Goal: Task Accomplishment & Management: Manage account settings

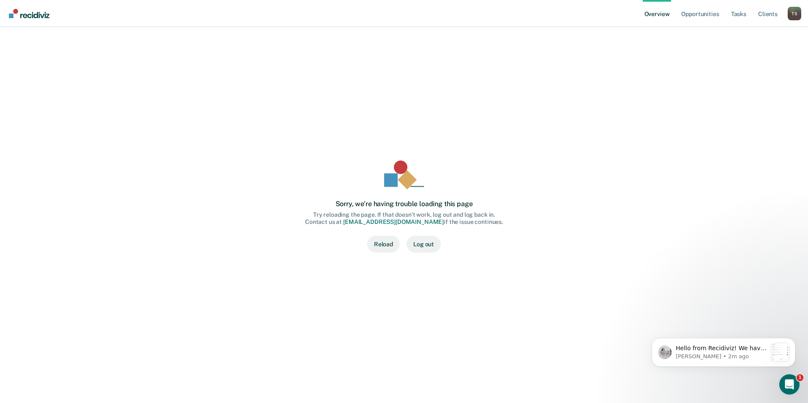
click at [380, 243] on button "Reload" at bounding box center [383, 244] width 33 height 17
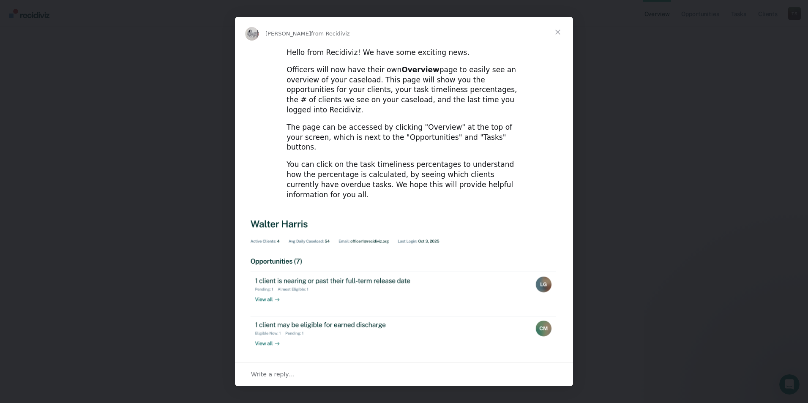
click at [558, 30] on span "Close" at bounding box center [558, 32] width 30 height 30
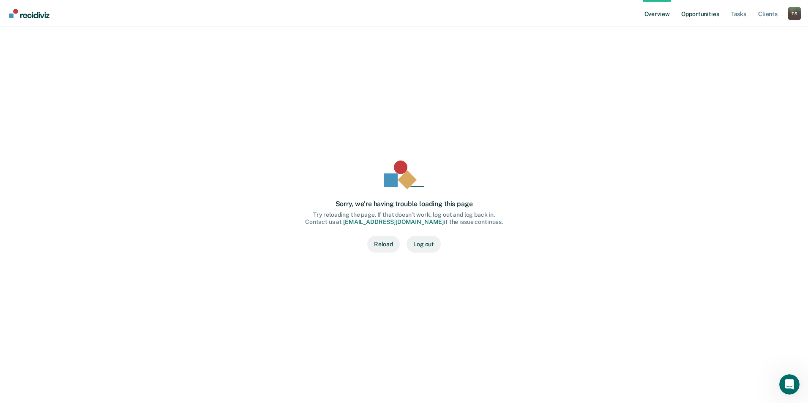
click at [698, 14] on link "Opportunities" at bounding box center [700, 13] width 41 height 27
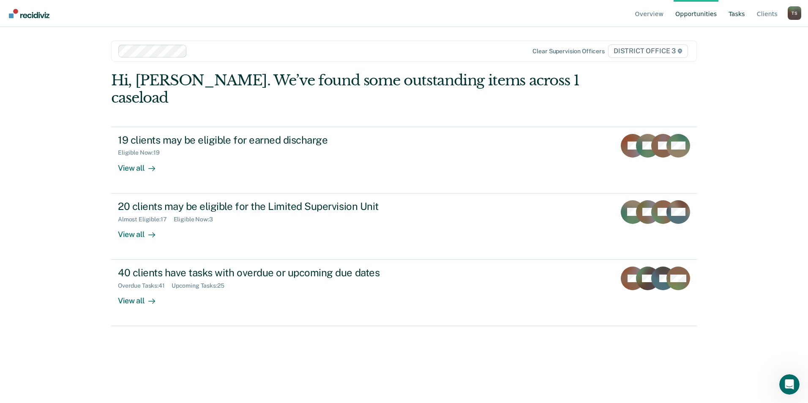
click at [737, 14] on link "Tasks" at bounding box center [737, 13] width 20 height 27
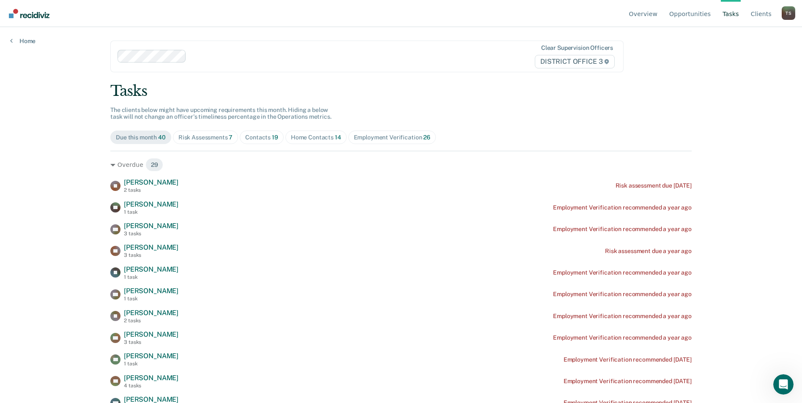
click at [210, 135] on div "Risk Assessments 7" at bounding box center [205, 137] width 55 height 7
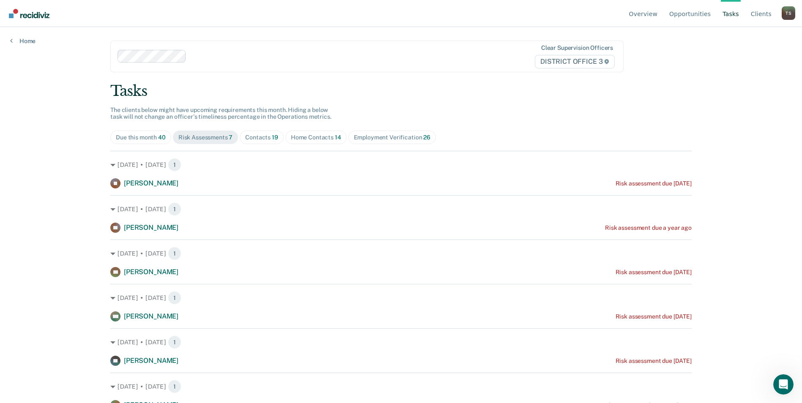
click at [253, 135] on div "Contacts 19" at bounding box center [261, 137] width 33 height 7
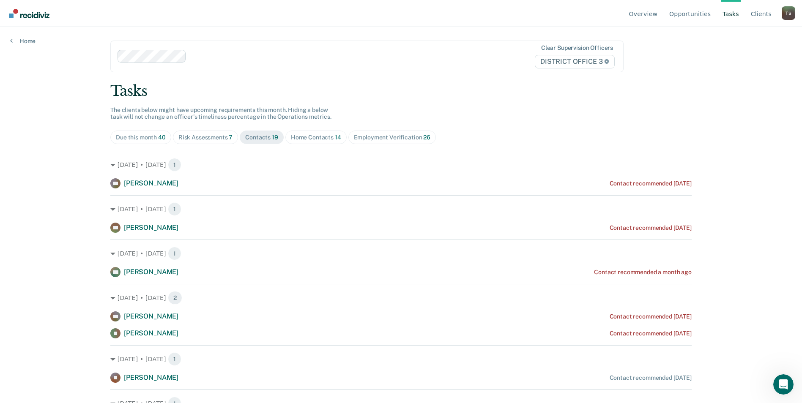
click at [142, 137] on div "Due this month 40" at bounding box center [141, 137] width 50 height 7
